Goal: Task Accomplishment & Management: Manage account settings

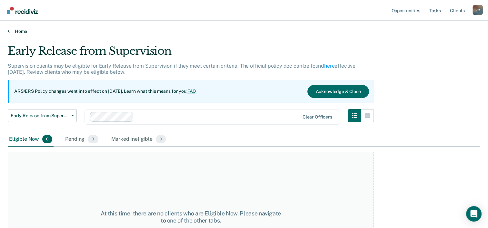
click at [12, 31] on link "Home" at bounding box center [244, 31] width 472 height 6
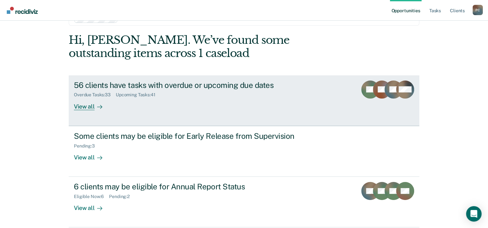
scroll to position [32, 0]
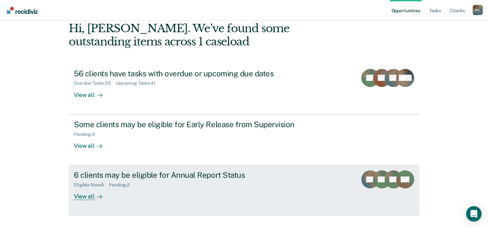
click at [181, 177] on div "6 clients may be eligible for Annual Report Status" at bounding box center [187, 175] width 226 height 9
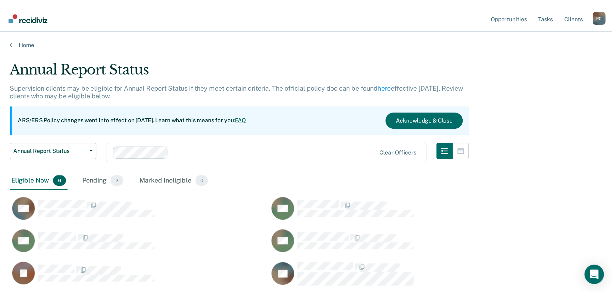
scroll to position [200, 596]
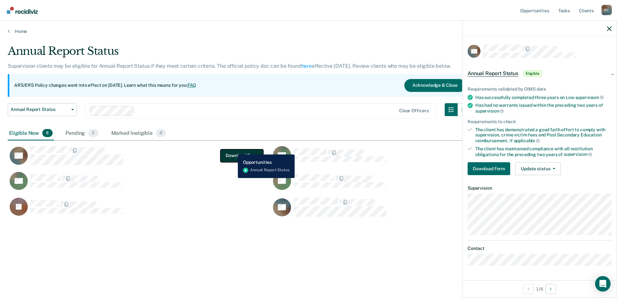
click at [233, 150] on button "Download Form" at bounding box center [241, 155] width 43 height 13
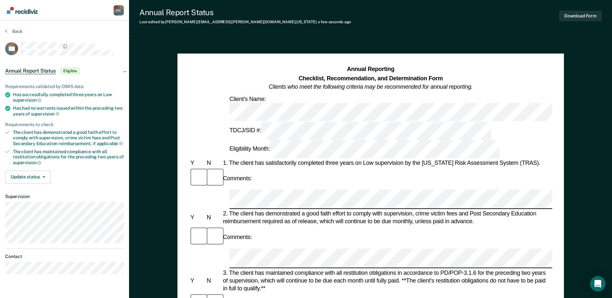
click at [288, 228] on div "3. The client has maintained compliance with all restitution obligations in acc…" at bounding box center [387, 281] width 330 height 24
click at [22, 175] on button "Update status" at bounding box center [27, 177] width 45 height 13
click at [29, 202] on button "Mark Ineligible" at bounding box center [36, 203] width 62 height 10
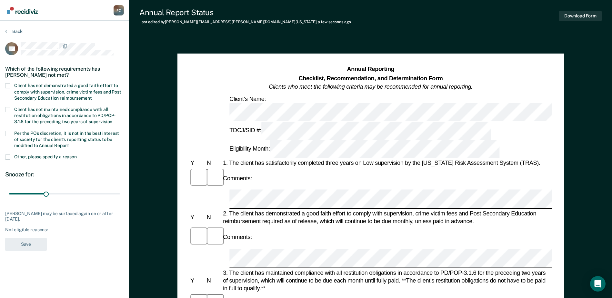
click at [46, 91] on span "Client has not demonstrated a good faith effort to comply with supervision, cri…" at bounding box center [67, 91] width 107 height 17
click at [92, 96] on input "Client has not demonstrated a good faith effort to comply with supervision, cri…" at bounding box center [92, 96] width 0 height 0
click at [25, 228] on button "Save" at bounding box center [26, 244] width 42 height 13
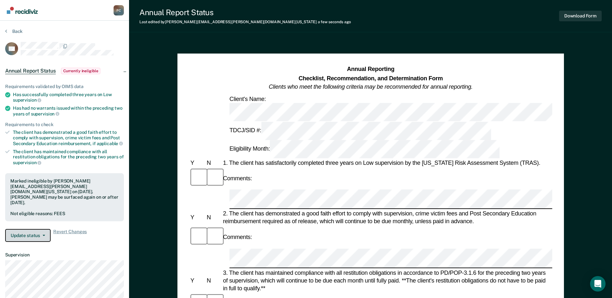
click at [35, 228] on button "Update status" at bounding box center [27, 235] width 45 height 13
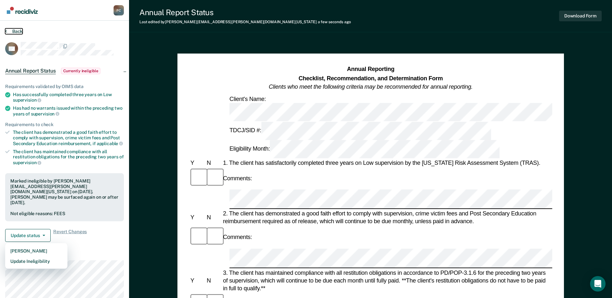
click at [11, 31] on button "Back" at bounding box center [13, 31] width 17 height 6
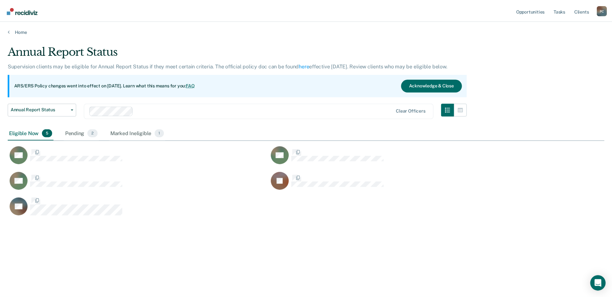
scroll to position [200, 596]
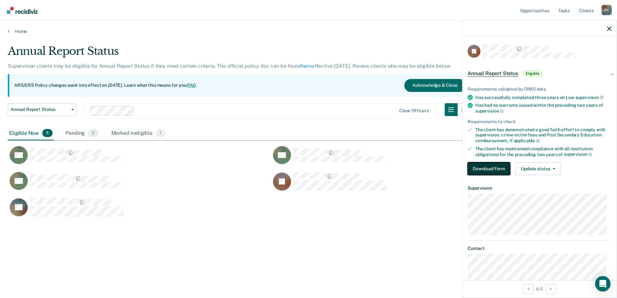
click at [490, 165] on button "Download Form" at bounding box center [488, 168] width 43 height 13
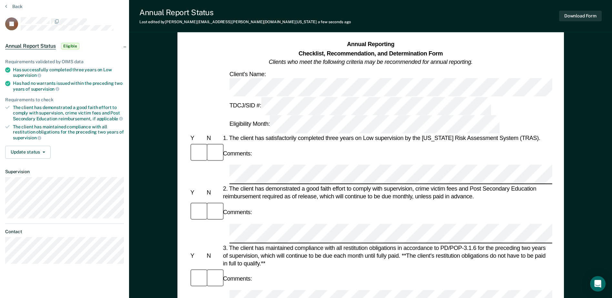
scroll to position [32, 0]
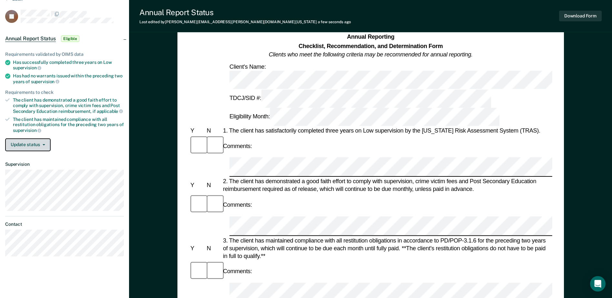
click at [27, 148] on button "Update status" at bounding box center [27, 144] width 45 height 13
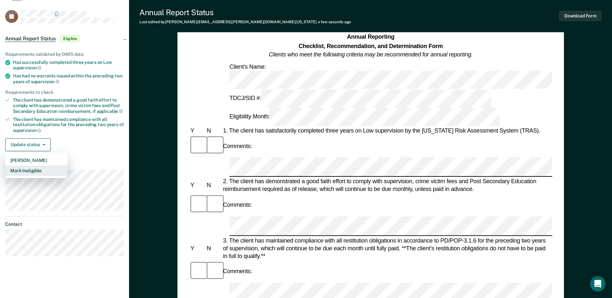
click at [36, 172] on button "Mark Ineligible" at bounding box center [36, 170] width 62 height 10
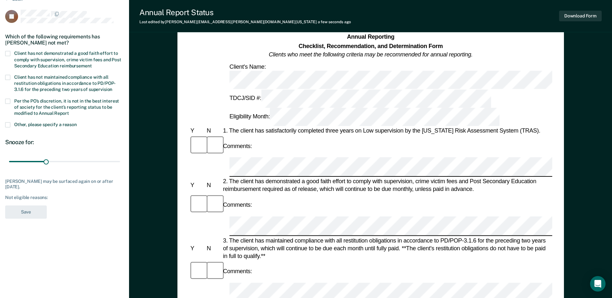
click at [40, 56] on span "Client has not demonstrated a good faith effort to comply with supervision, cri…" at bounding box center [67, 59] width 107 height 17
click at [92, 64] on input "Client has not demonstrated a good faith effort to comply with supervision, cri…" at bounding box center [92, 64] width 0 height 0
click at [25, 213] on button "Save" at bounding box center [26, 211] width 42 height 13
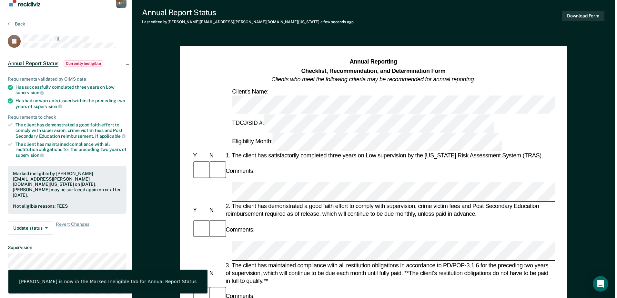
scroll to position [0, 0]
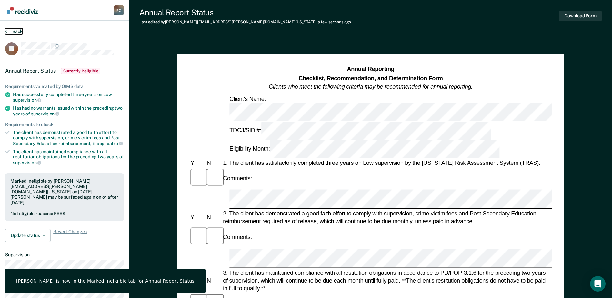
click at [16, 32] on button "Back" at bounding box center [13, 31] width 17 height 6
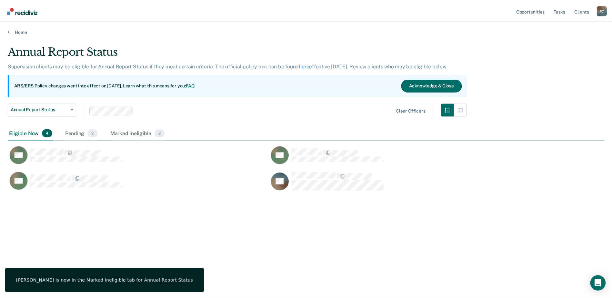
scroll to position [200, 596]
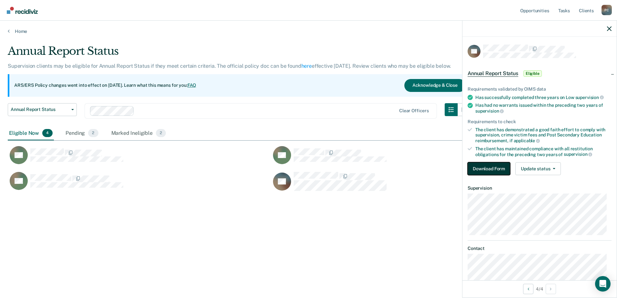
click at [480, 164] on button "Download Form" at bounding box center [488, 168] width 43 height 13
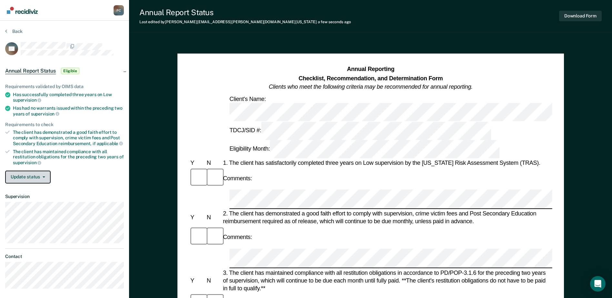
click at [25, 180] on button "Update status" at bounding box center [27, 177] width 45 height 13
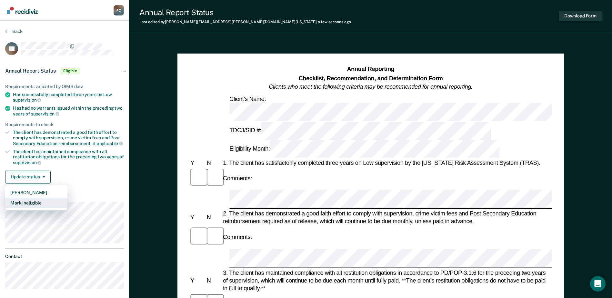
click at [27, 201] on button "Mark Ineligible" at bounding box center [36, 203] width 62 height 10
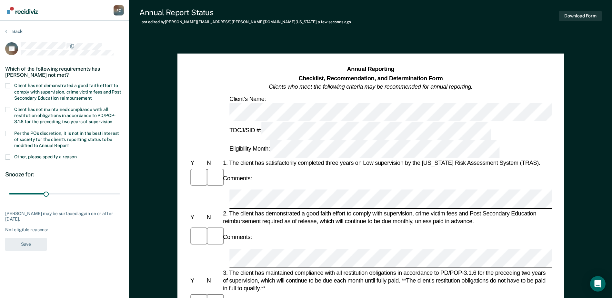
click at [33, 88] on label "Client has not demonstrated a good faith effort to comply with supervision, cri…" at bounding box center [64, 92] width 119 height 19
click at [92, 96] on input "Client has not demonstrated a good faith effort to comply with supervision, cri…" at bounding box center [92, 96] width 0 height 0
click at [17, 228] on button "Save" at bounding box center [26, 244] width 42 height 13
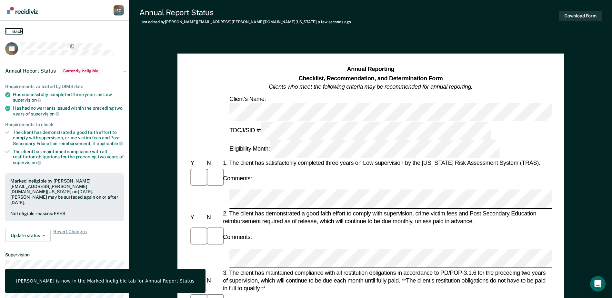
click at [15, 31] on button "Back" at bounding box center [13, 31] width 17 height 6
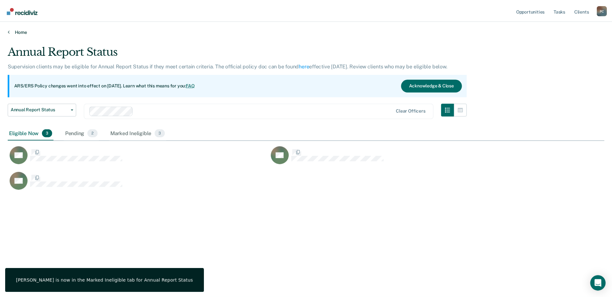
scroll to position [200, 596]
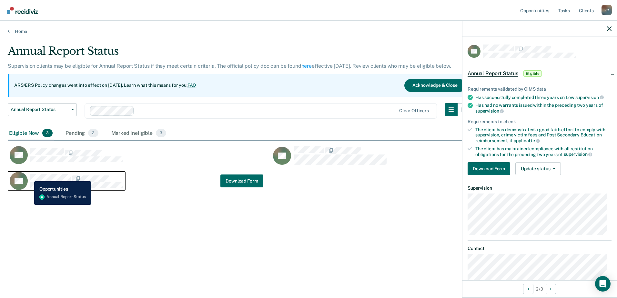
click at [29, 176] on div "AS" at bounding box center [66, 181] width 113 height 18
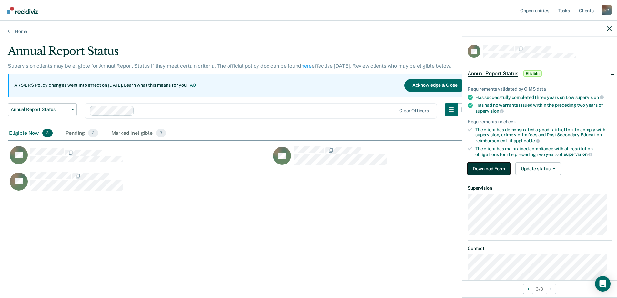
click at [488, 168] on button "Download Form" at bounding box center [488, 168] width 43 height 13
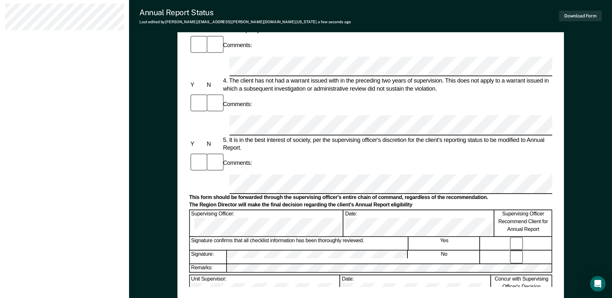
scroll to position [116, 0]
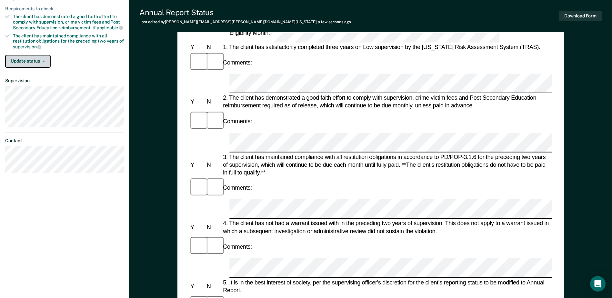
click at [34, 63] on button "Update status" at bounding box center [27, 61] width 45 height 13
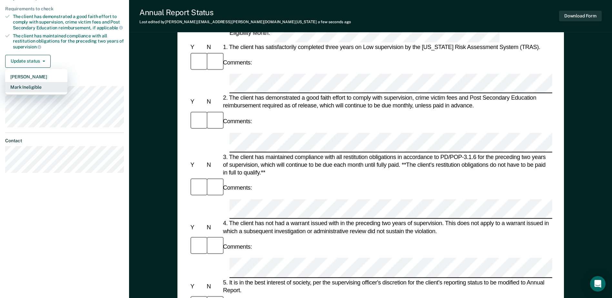
click at [31, 85] on button "Mark Ineligible" at bounding box center [36, 87] width 62 height 10
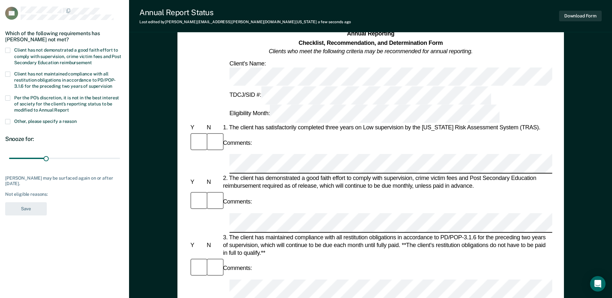
scroll to position [19, 0]
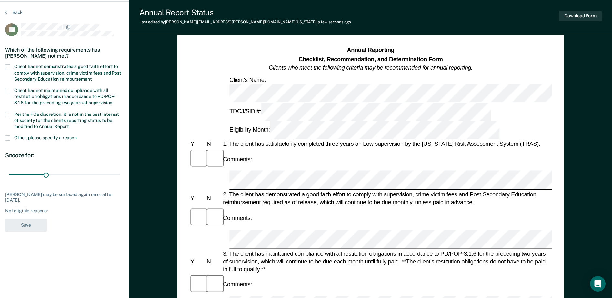
click at [34, 77] on span "Client has not demonstrated a good faith effort to comply with supervision, cri…" at bounding box center [67, 72] width 107 height 17
click at [92, 77] on input "Client has not demonstrated a good faith effort to comply with supervision, cri…" at bounding box center [92, 77] width 0 height 0
click at [8, 135] on span at bounding box center [7, 137] width 5 height 5
click at [77, 135] on input "Other, please specify a reason" at bounding box center [77, 135] width 0 height 0
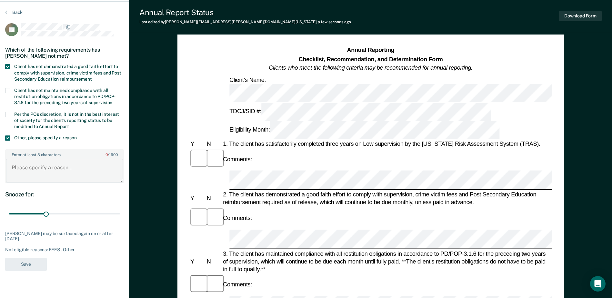
click at [35, 164] on textarea "Enter at least 3 characters 0 / 1600" at bounding box center [64, 171] width 117 height 24
type textarea "Client is not in compliant with Adult Basic Education"
click at [32, 228] on button "Save" at bounding box center [26, 264] width 42 height 13
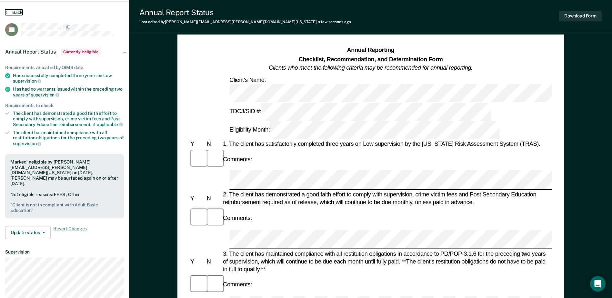
click at [17, 10] on button "Back" at bounding box center [13, 12] width 17 height 6
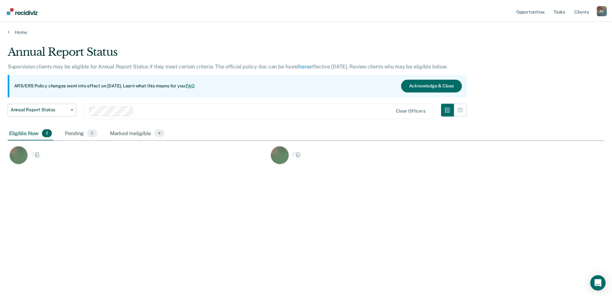
scroll to position [200, 596]
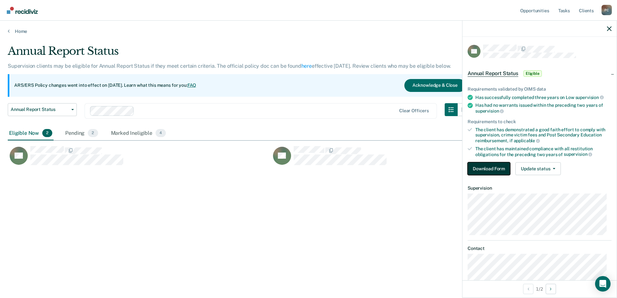
click at [469, 162] on button "Download Form" at bounding box center [488, 168] width 43 height 13
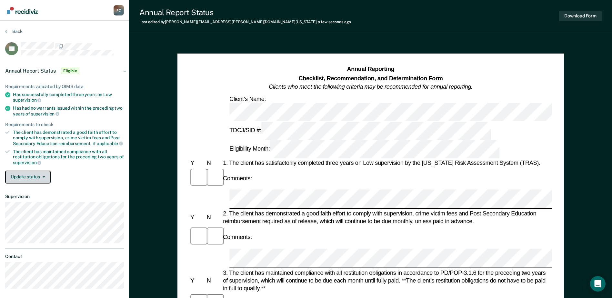
drag, startPoint x: 25, startPoint y: 178, endPoint x: 25, endPoint y: 182, distance: 3.9
click at [25, 178] on button "Update status" at bounding box center [27, 177] width 45 height 13
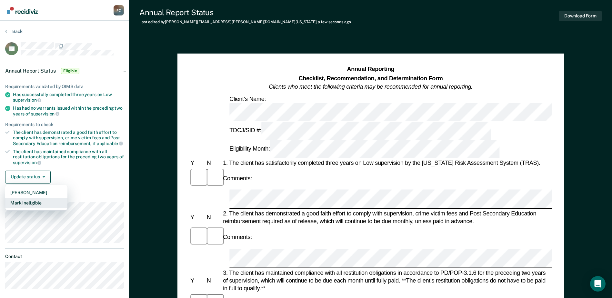
click at [25, 202] on button "Mark Ineligible" at bounding box center [36, 203] width 62 height 10
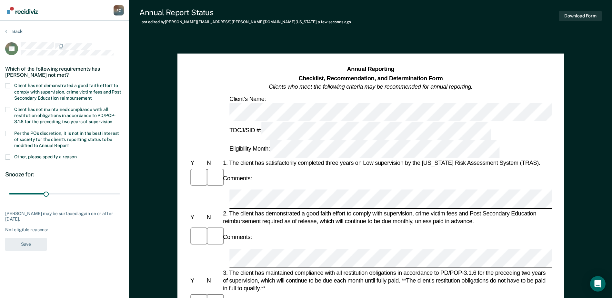
click at [32, 87] on span "Client has not demonstrated a good faith effort to comply with supervision, cri…" at bounding box center [67, 91] width 107 height 17
click at [92, 96] on input "Client has not demonstrated a good faith effort to comply with supervision, cri…" at bounding box center [92, 96] width 0 height 0
click at [25, 228] on button "Save" at bounding box center [26, 244] width 42 height 13
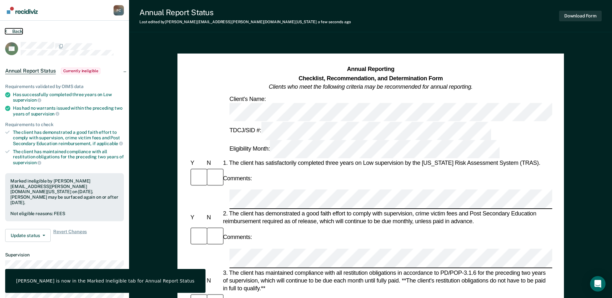
click at [10, 29] on button "Back" at bounding box center [13, 31] width 17 height 6
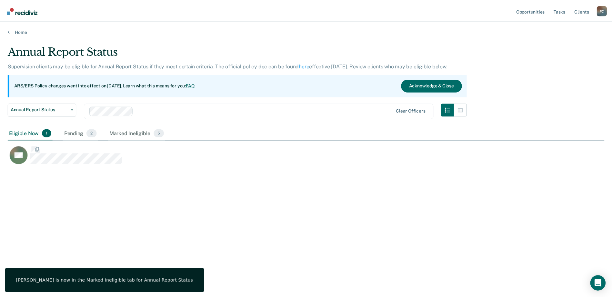
scroll to position [200, 596]
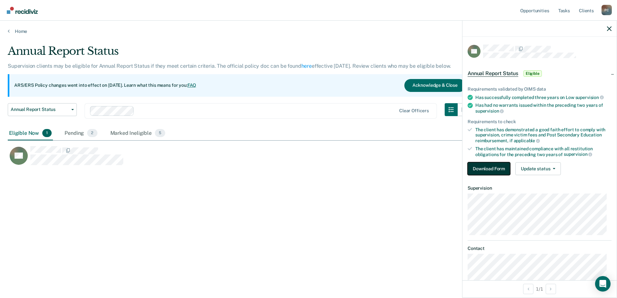
click at [492, 172] on button "Download Form" at bounding box center [488, 168] width 43 height 13
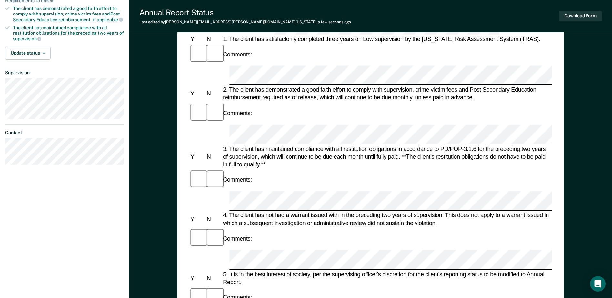
scroll to position [193, 0]
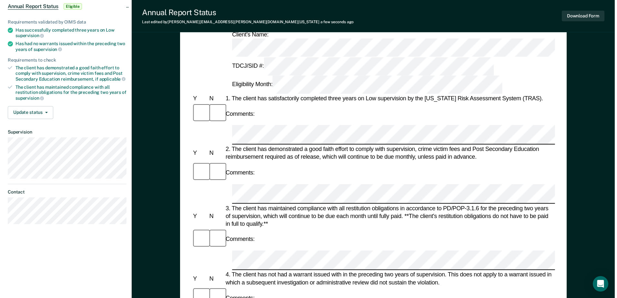
scroll to position [0, 0]
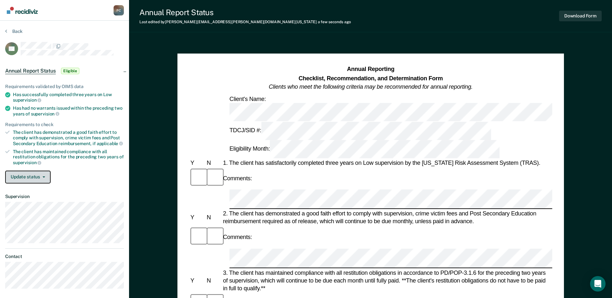
click at [20, 176] on button "Update status" at bounding box center [27, 177] width 45 height 13
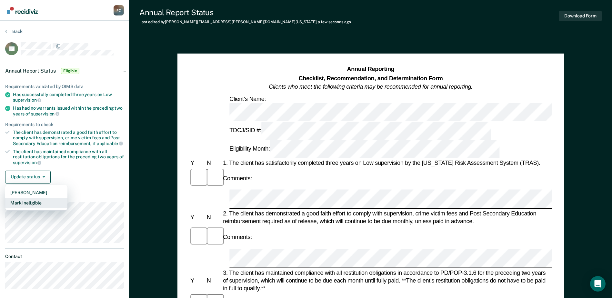
click at [24, 201] on button "Mark Ineligible" at bounding box center [36, 203] width 62 height 10
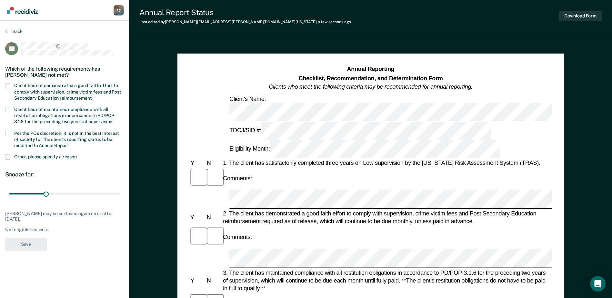
click at [34, 87] on label "Client has not demonstrated a good faith effort to comply with supervision, cri…" at bounding box center [64, 92] width 119 height 19
click at [92, 96] on input "Client has not demonstrated a good faith effort to comply with supervision, cri…" at bounding box center [92, 96] width 0 height 0
click at [22, 228] on button "Save" at bounding box center [26, 244] width 42 height 13
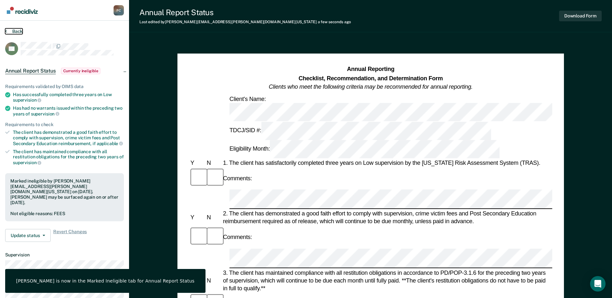
click at [12, 30] on button "Back" at bounding box center [13, 31] width 17 height 6
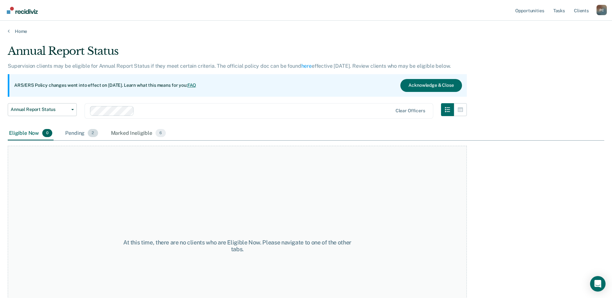
click at [75, 130] on div "Pending 2" at bounding box center [81, 133] width 35 height 14
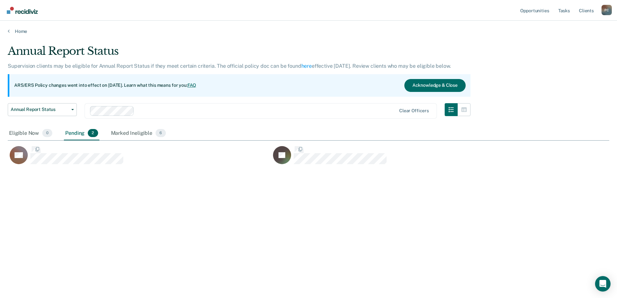
scroll to position [200, 596]
